Goal: Task Accomplishment & Management: Manage account settings

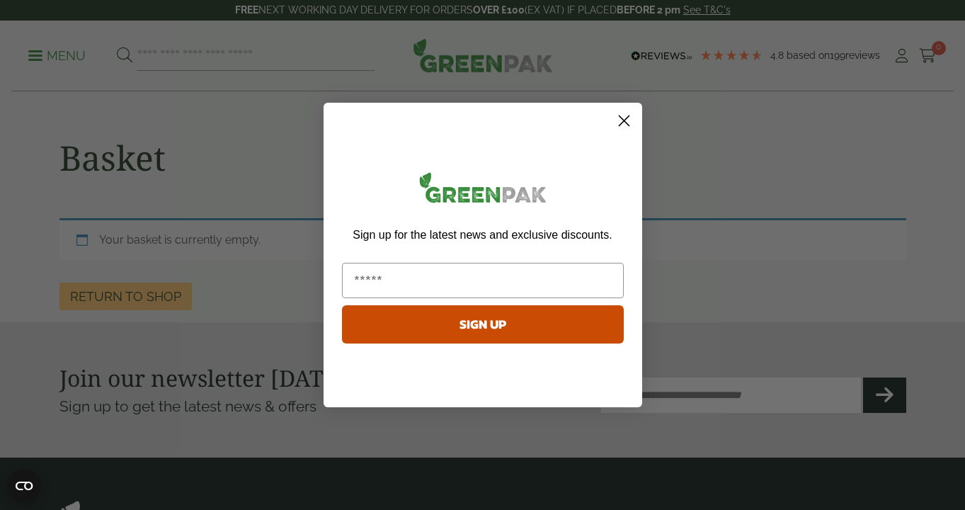
click at [624, 124] on circle "Close dialog" at bounding box center [622, 120] width 23 height 23
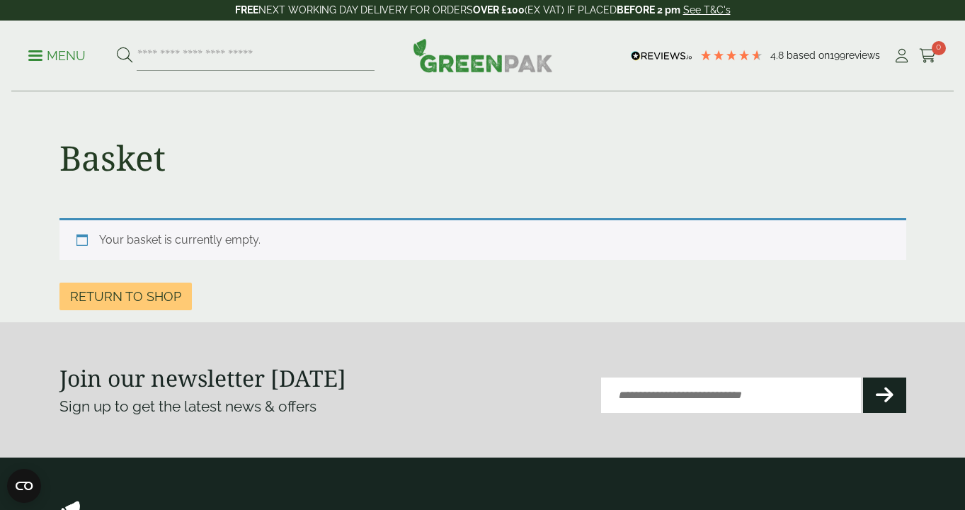
click at [54, 52] on p "Menu" at bounding box center [56, 55] width 57 height 17
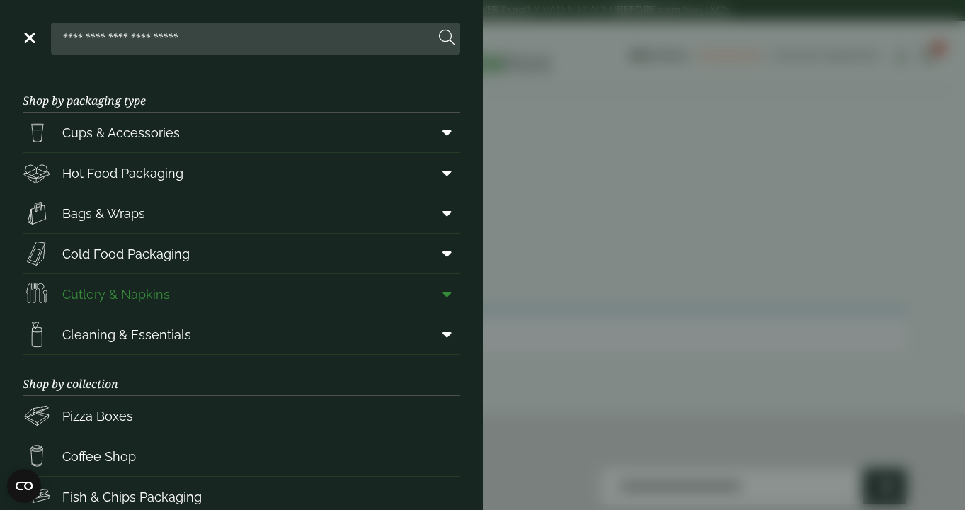
scroll to position [192, 0]
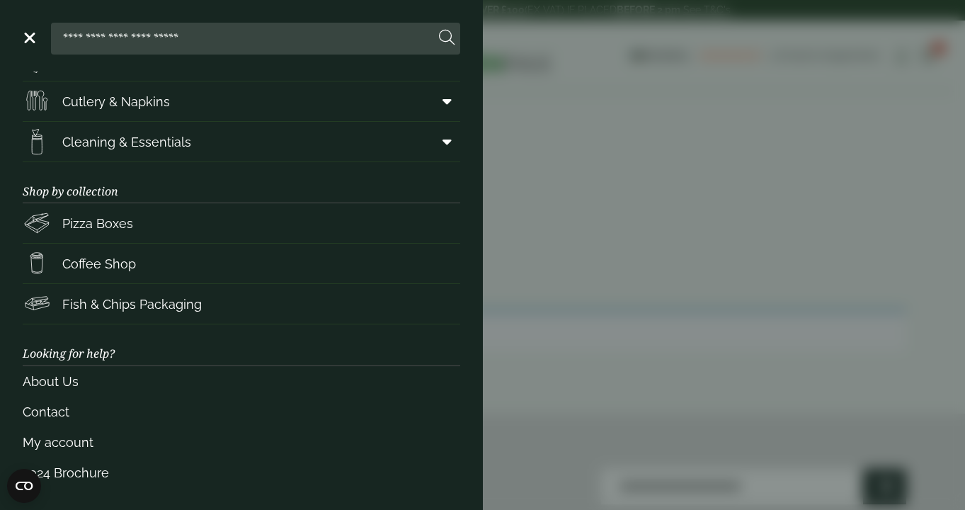
click at [632, 375] on aside "Close Shop by packaging type Cups & Accessories Hot Drink Paper Cups Smoothie C…" at bounding box center [482, 255] width 965 height 510
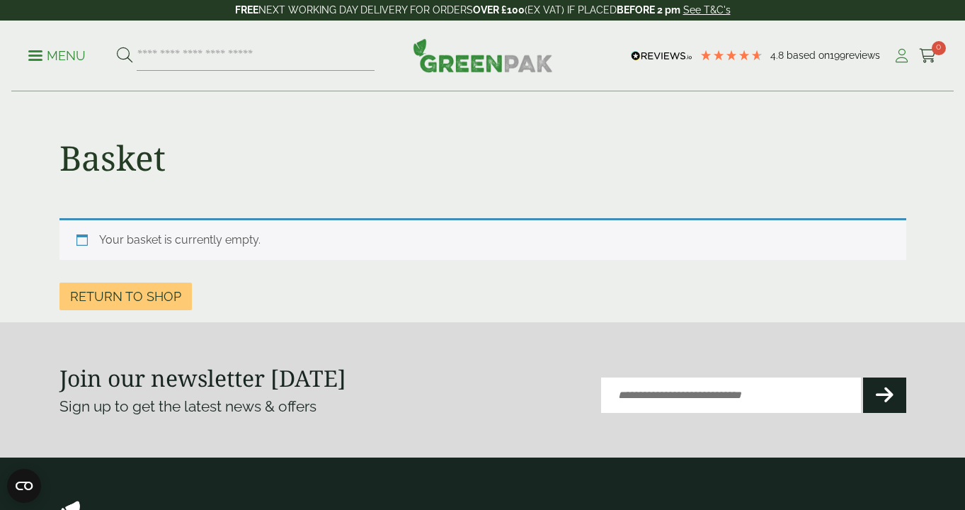
click at [898, 54] on icon at bounding box center [901, 56] width 18 height 14
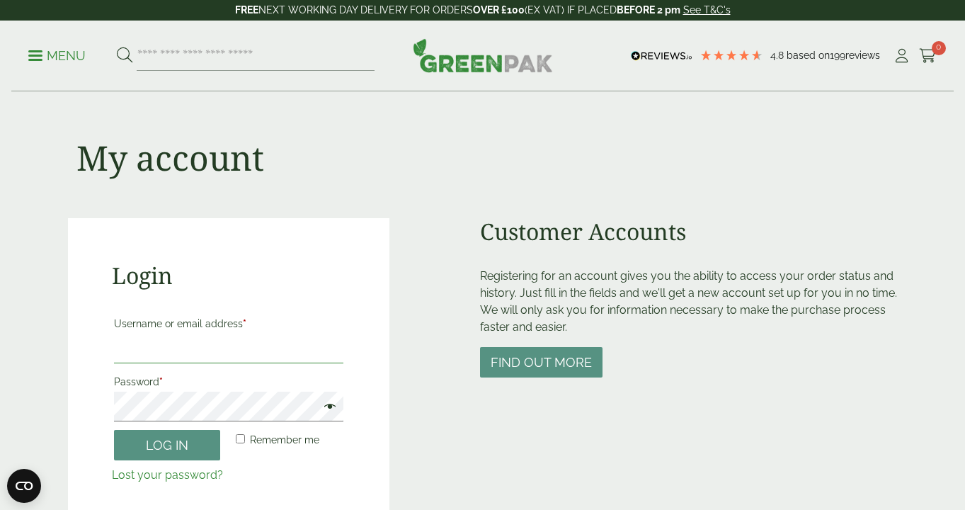
click at [208, 356] on input "Username or email address *" at bounding box center [229, 348] width 230 height 30
click at [682, 213] on div "My account" at bounding box center [482, 155] width 829 height 126
